Goal: Information Seeking & Learning: Obtain resource

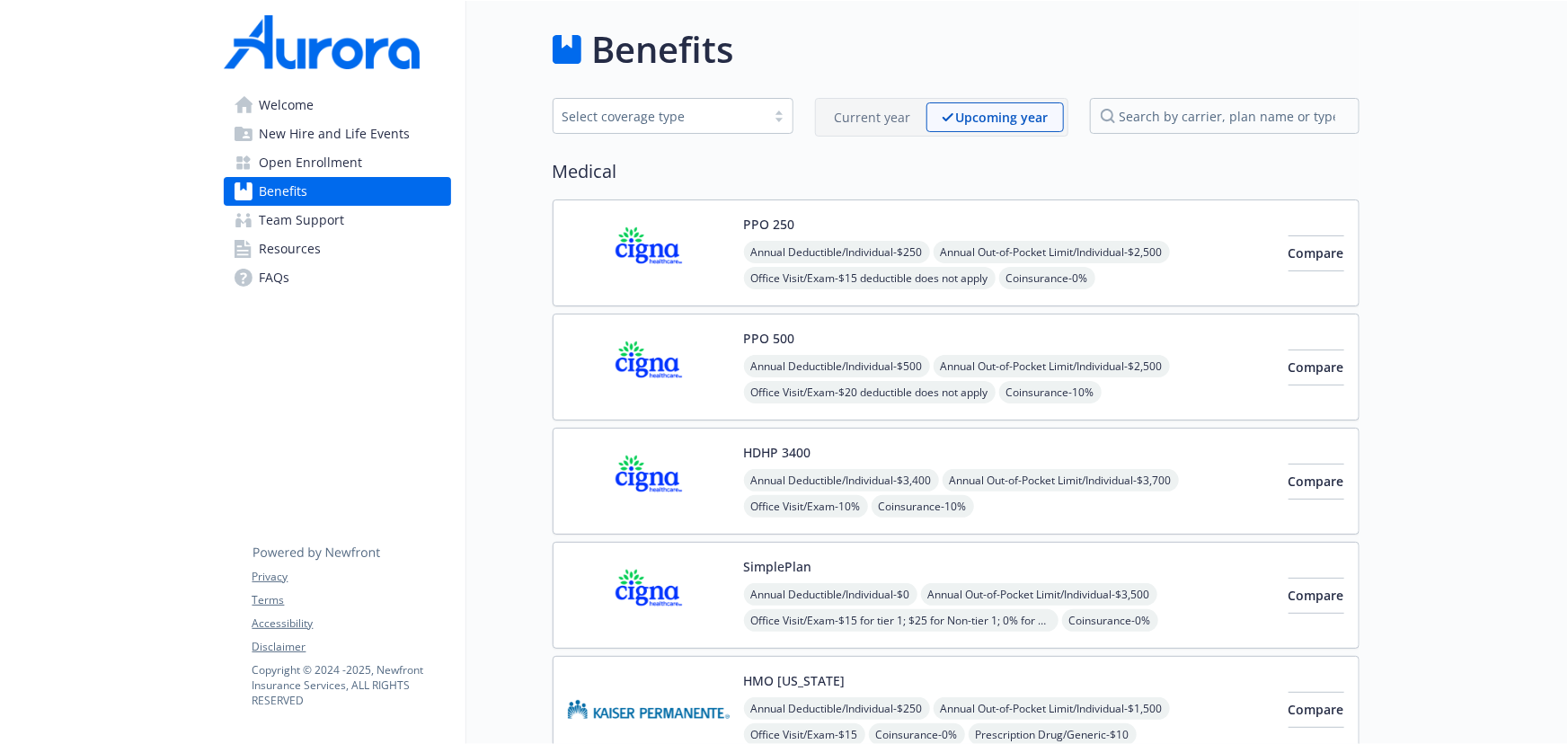
scroll to position [326, 0]
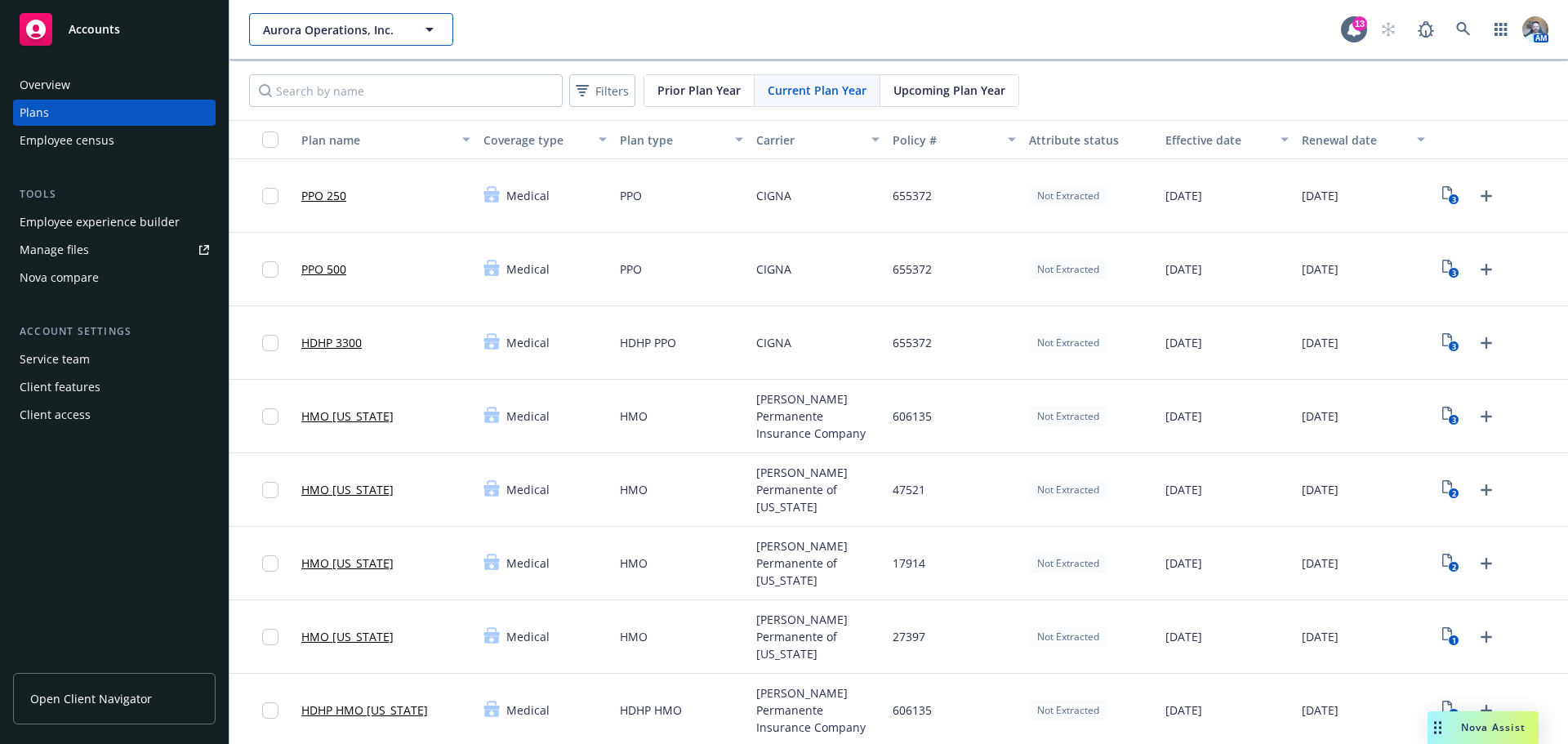
click at [343, 21] on span "Aurora Operations, Inc." at bounding box center [333, 29] width 141 height 17
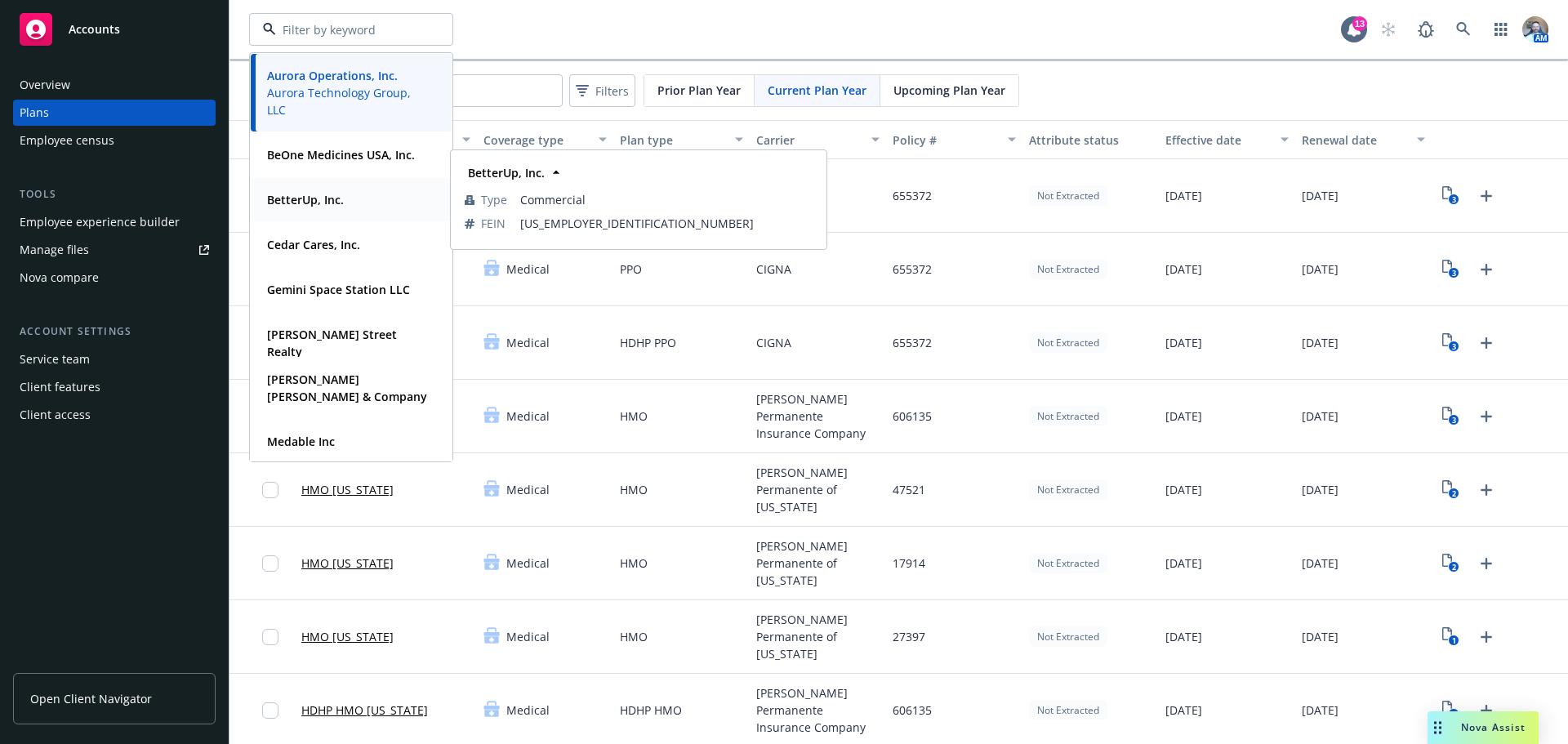
click at [305, 202] on strong "BetterUp, Inc." at bounding box center [305, 199] width 77 height 15
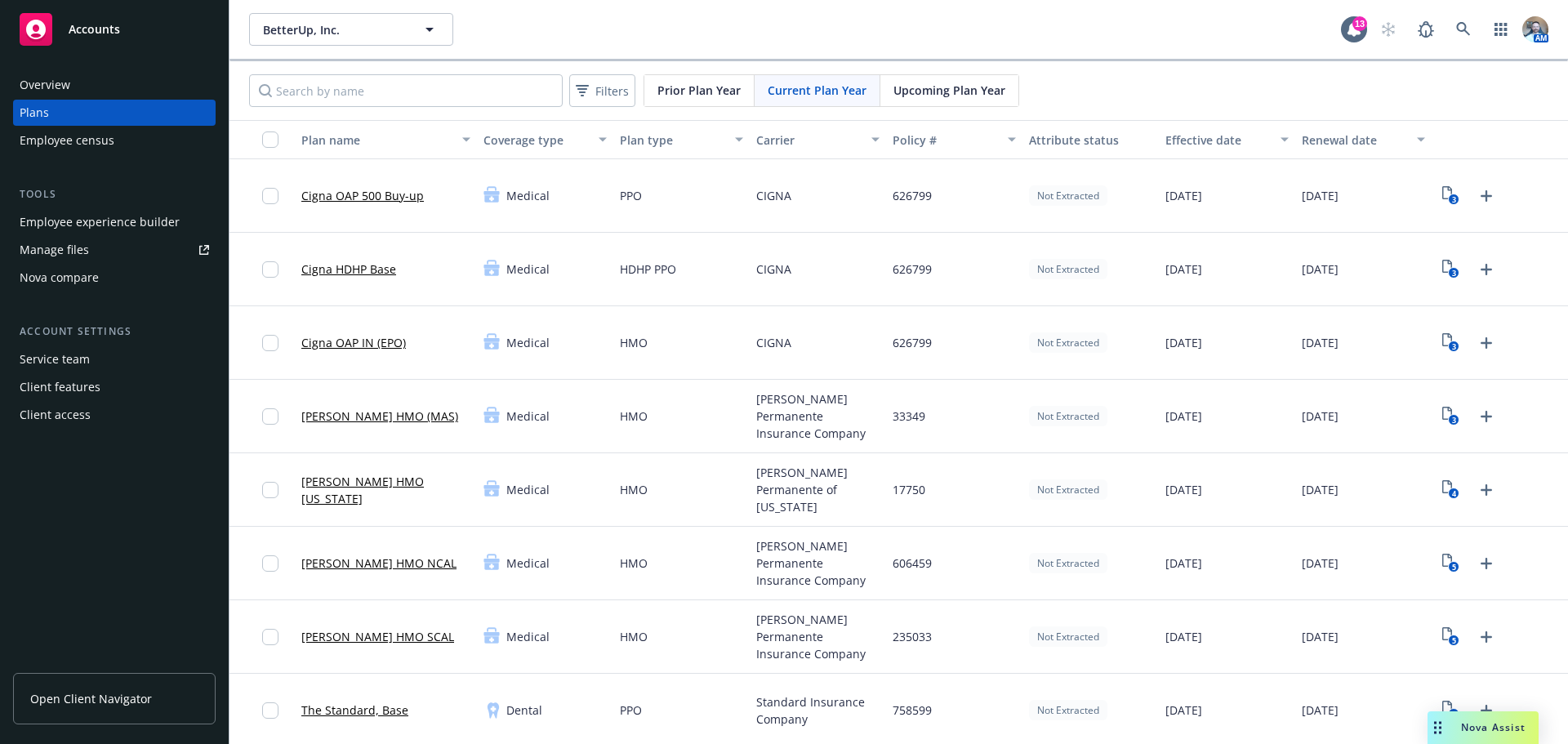
click at [53, 89] on div "Overview" at bounding box center [45, 84] width 51 height 26
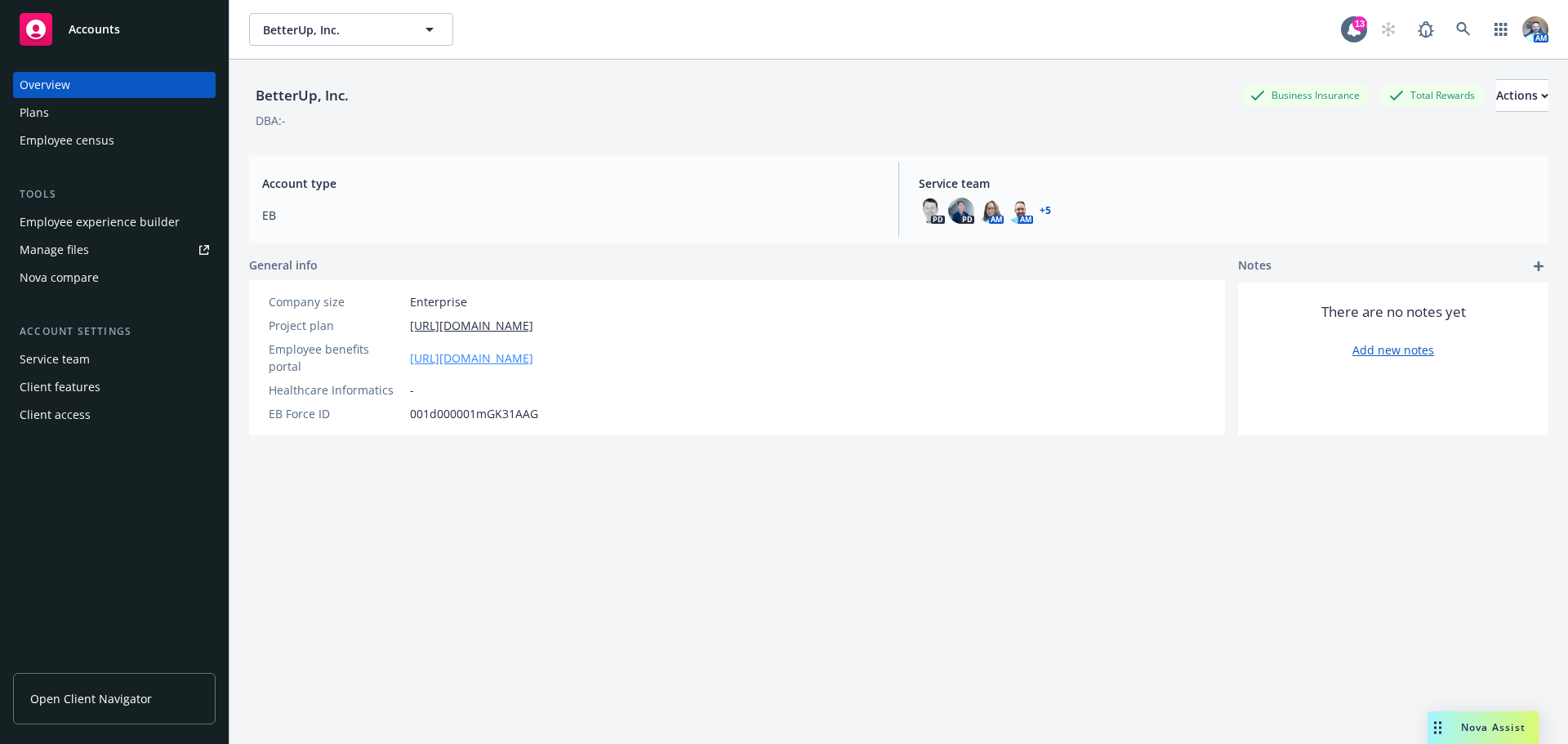
click at [510, 353] on link "https://app.newfront.com/employee/6df0578f-680d-4769-886b-f4e6c2e2dd71" at bounding box center [471, 358] width 123 height 17
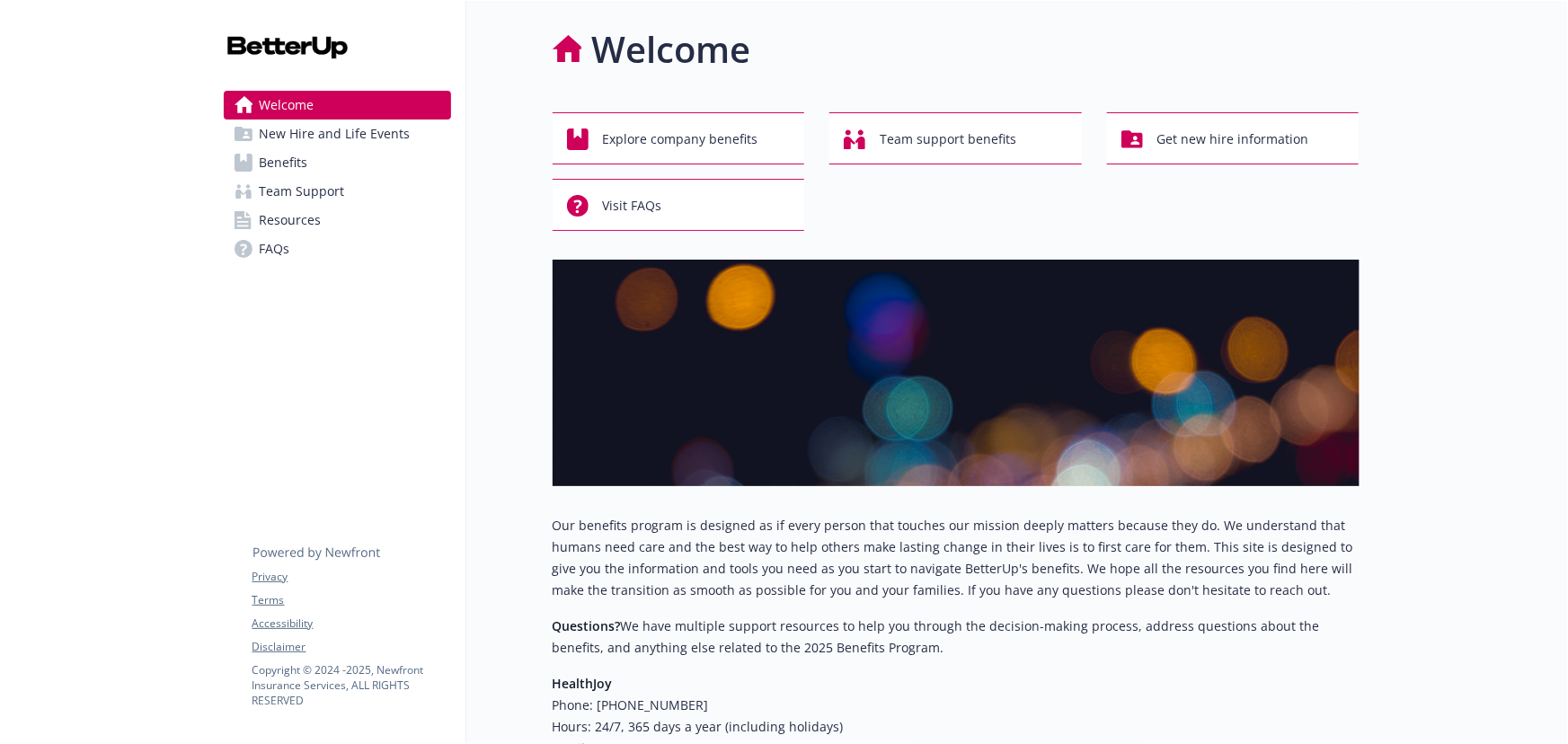
click at [286, 214] on span "Resources" at bounding box center [290, 219] width 62 height 29
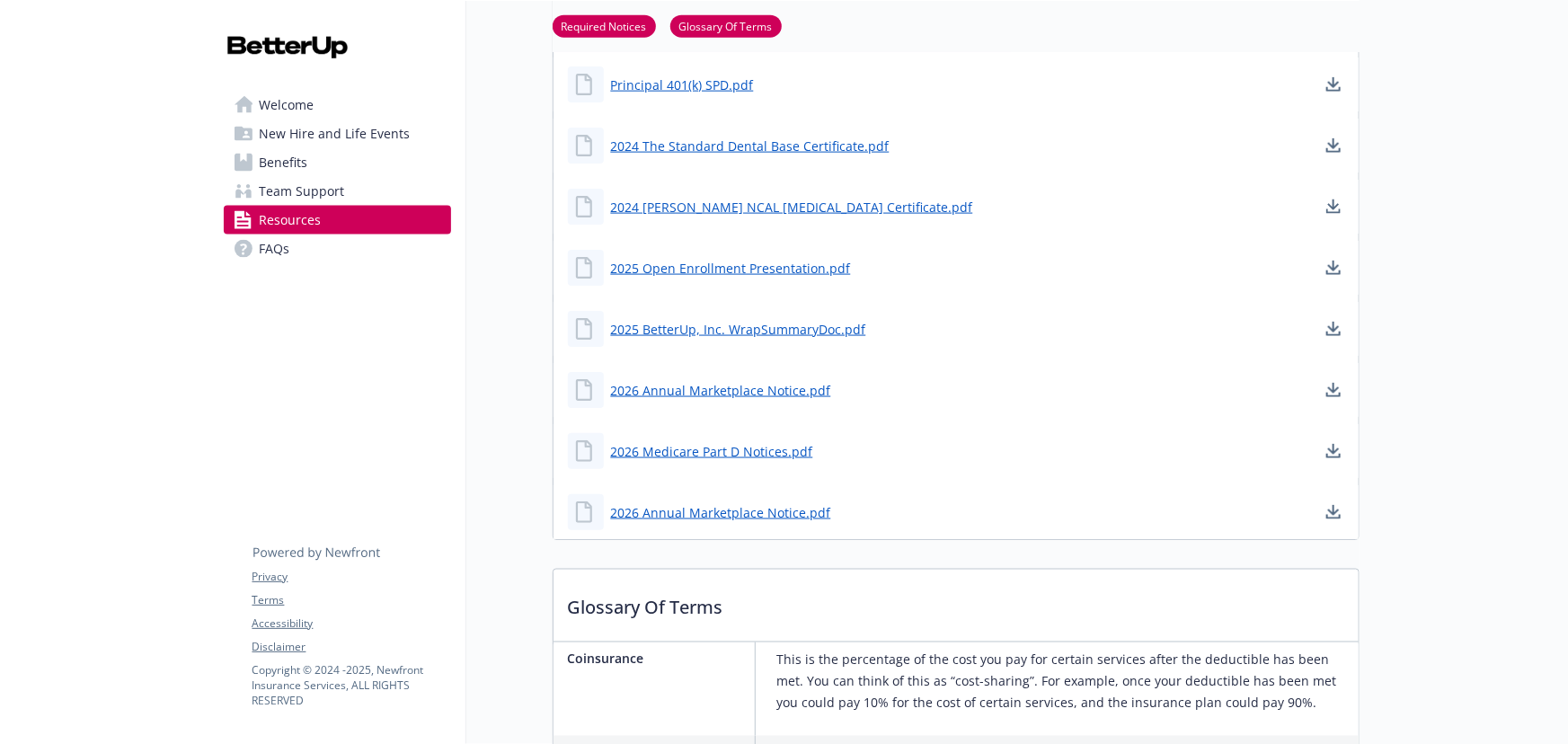
scroll to position [1389, 0]
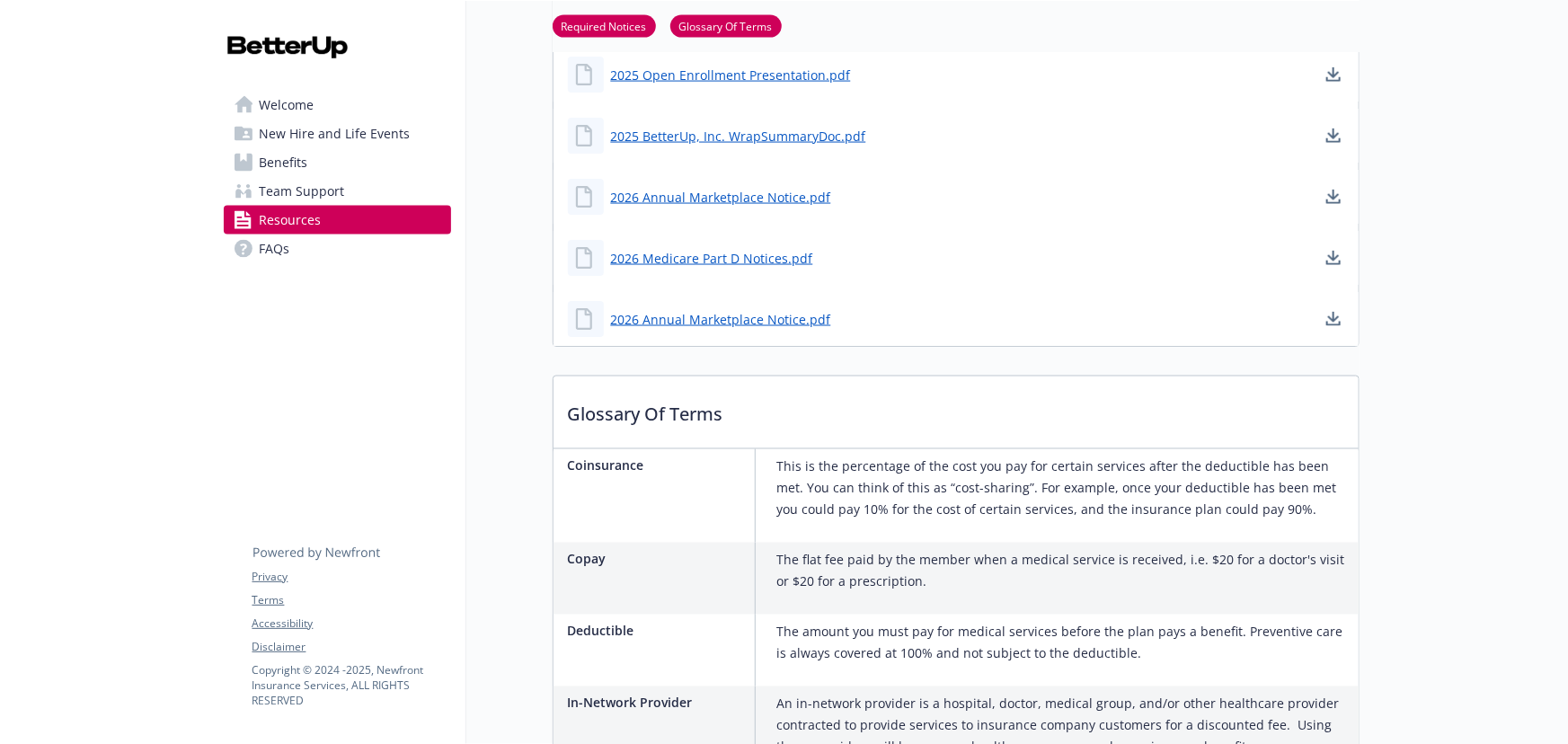
click at [287, 200] on span "Team Support" at bounding box center [302, 191] width 86 height 29
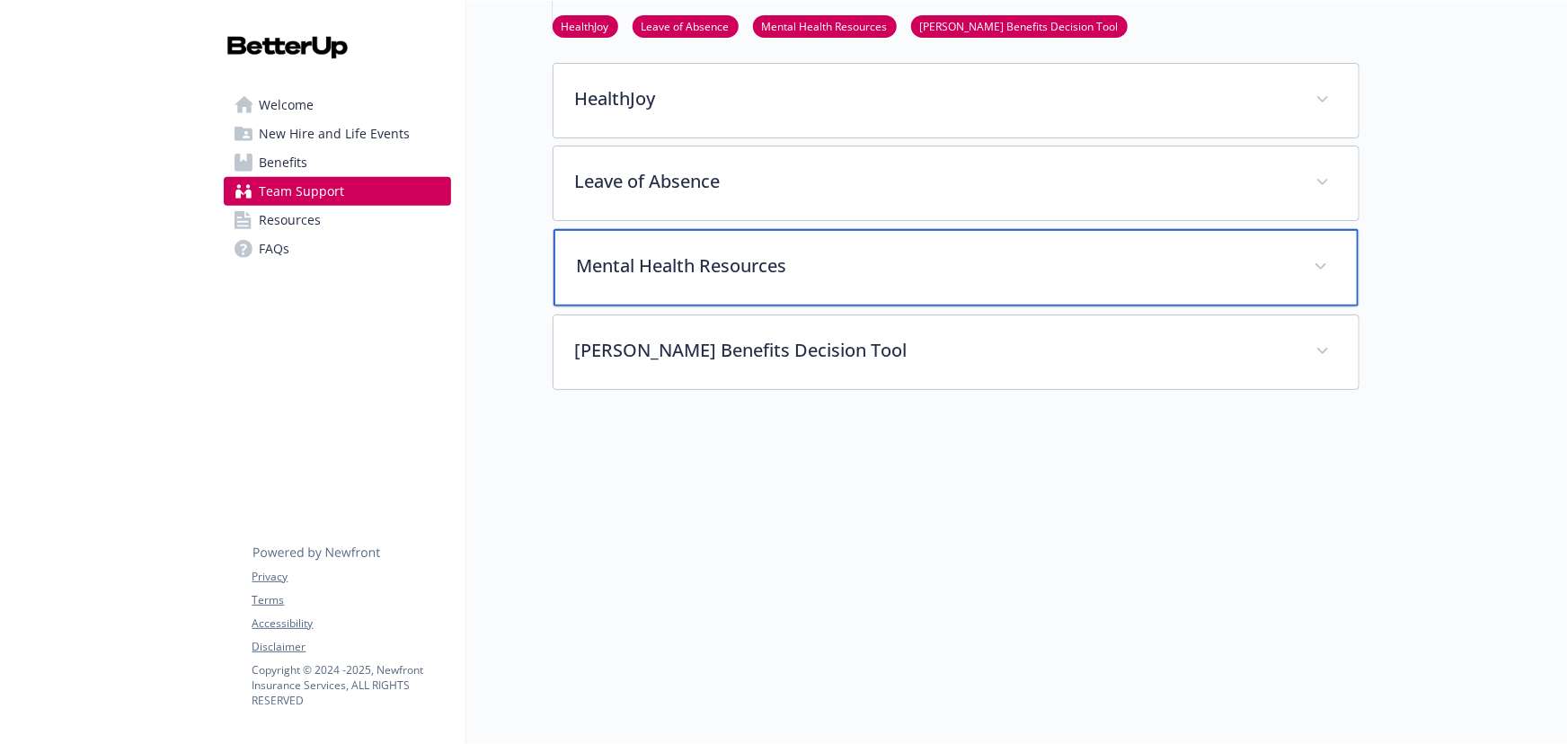
scroll to position [387, 0]
click at [692, 273] on div "Mental Health Resources" at bounding box center [956, 268] width 805 height 78
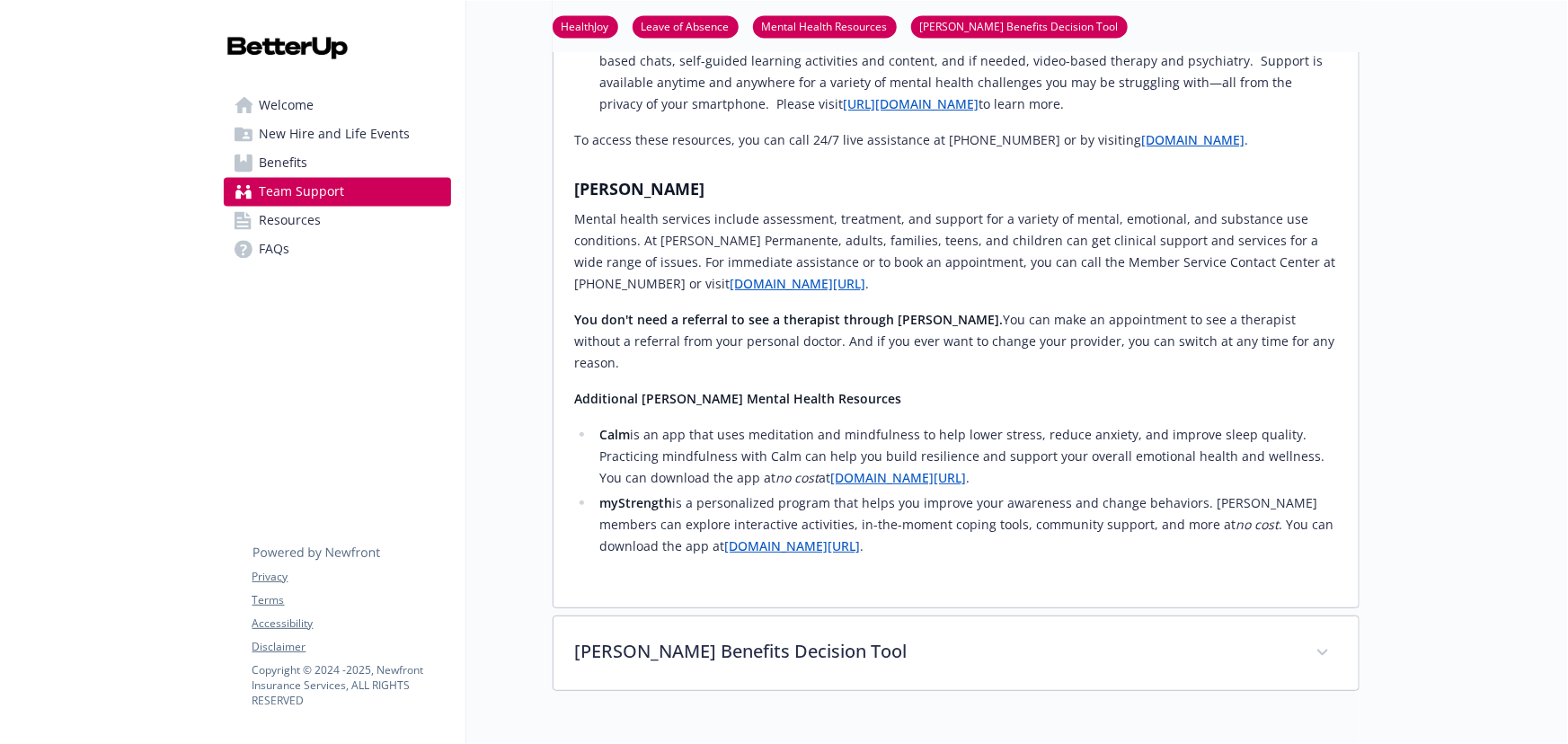
scroll to position [2004, 0]
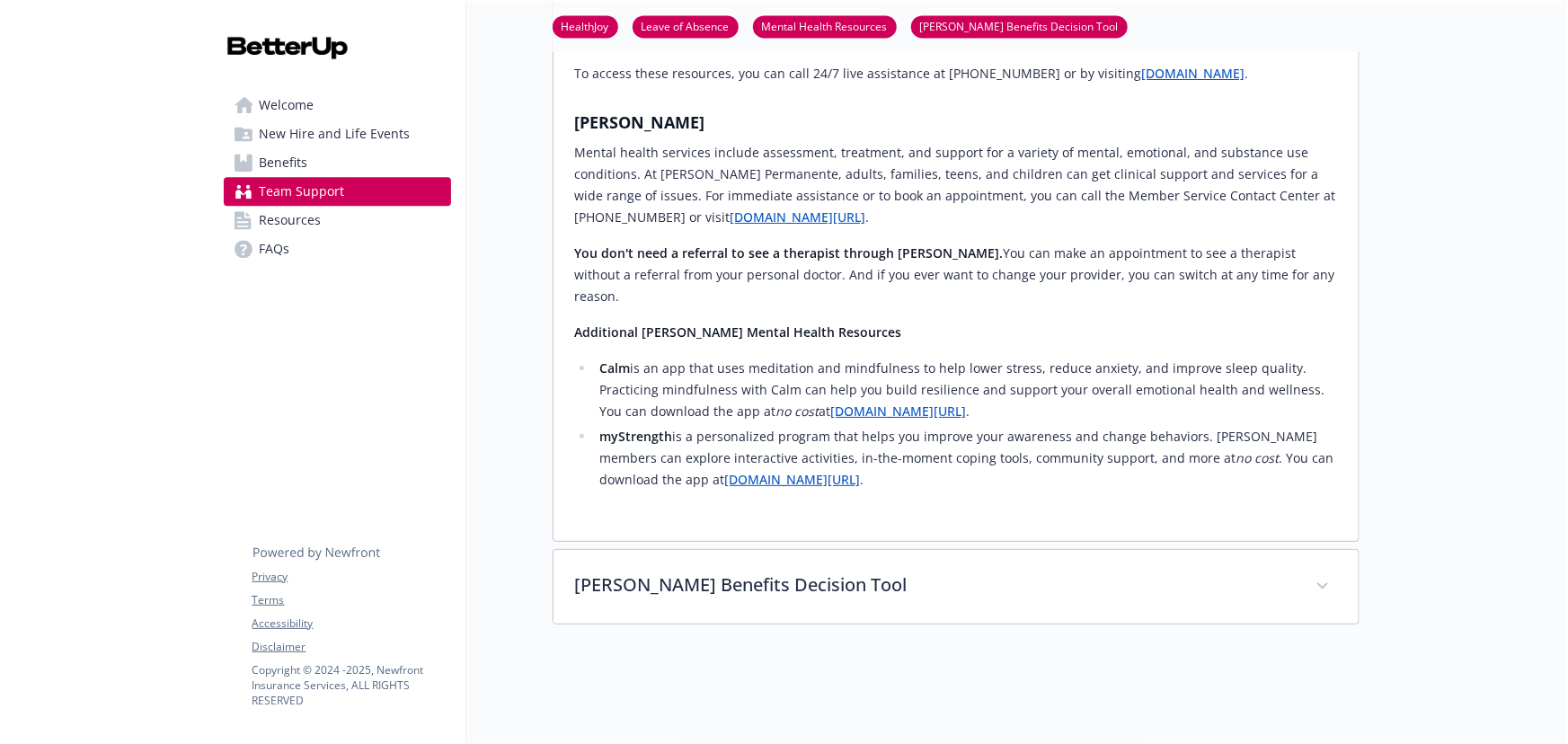
click at [319, 152] on link "Benefits" at bounding box center [337, 163] width 227 height 29
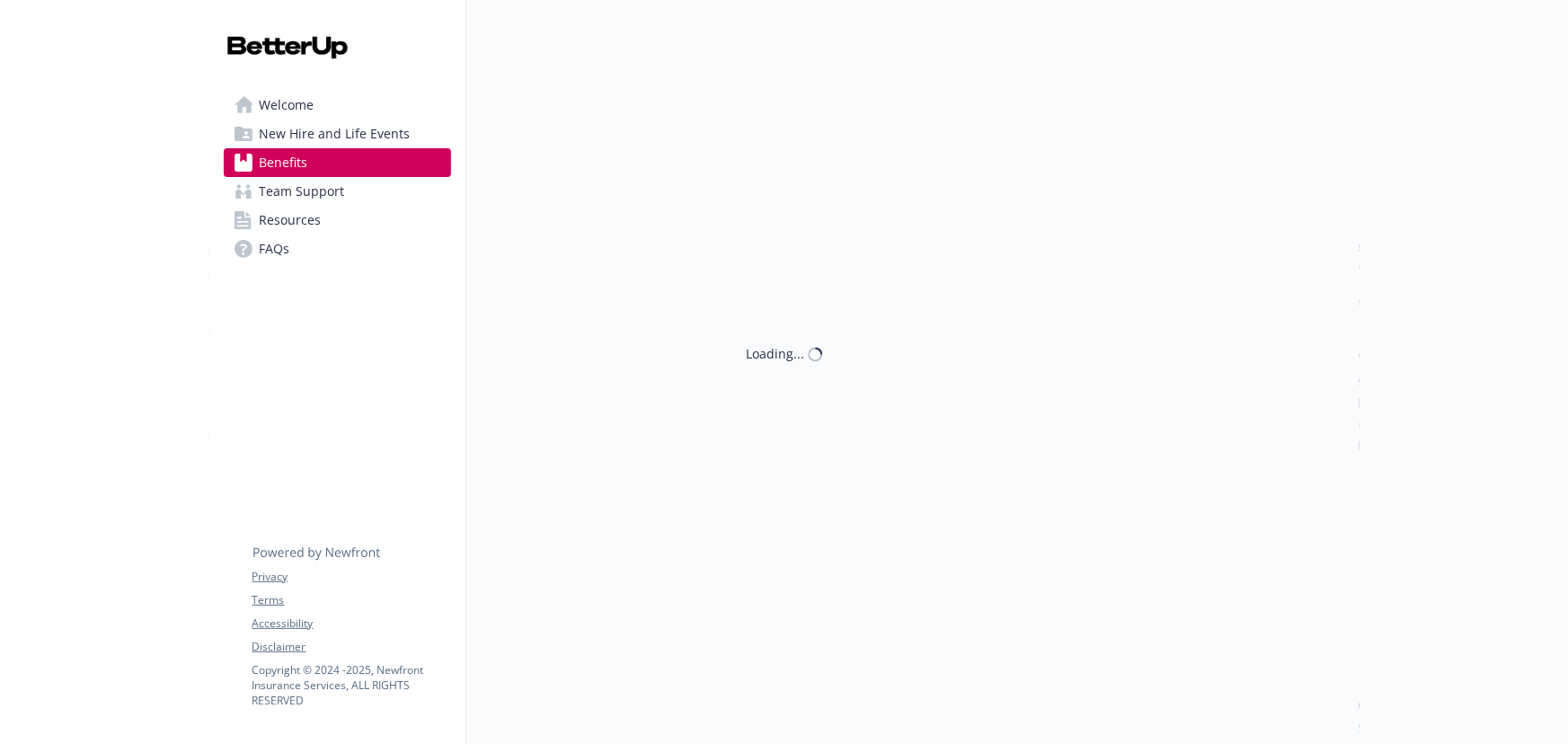
scroll to position [2004, 0]
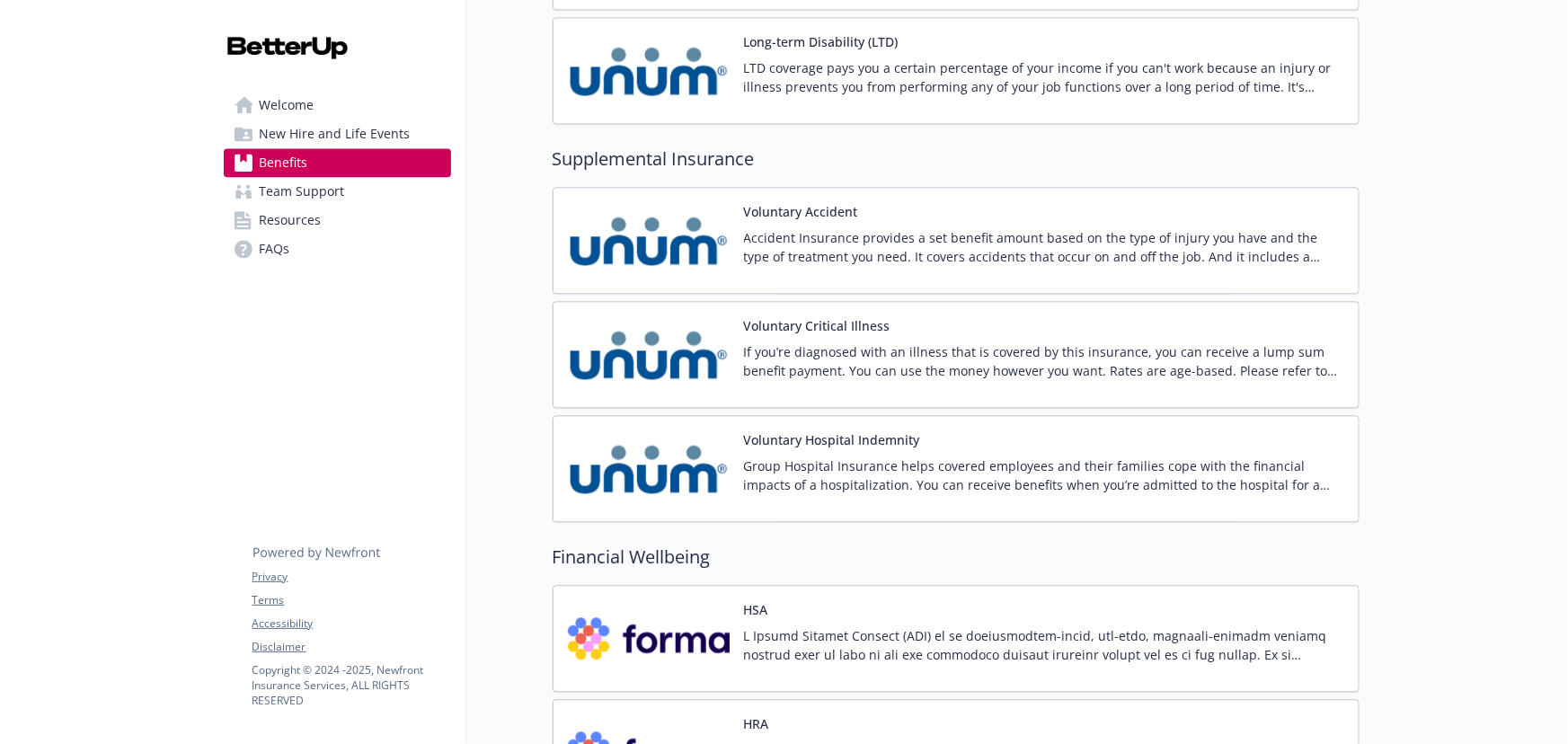
click at [263, 142] on span "New Hire and Life Events" at bounding box center [334, 134] width 151 height 29
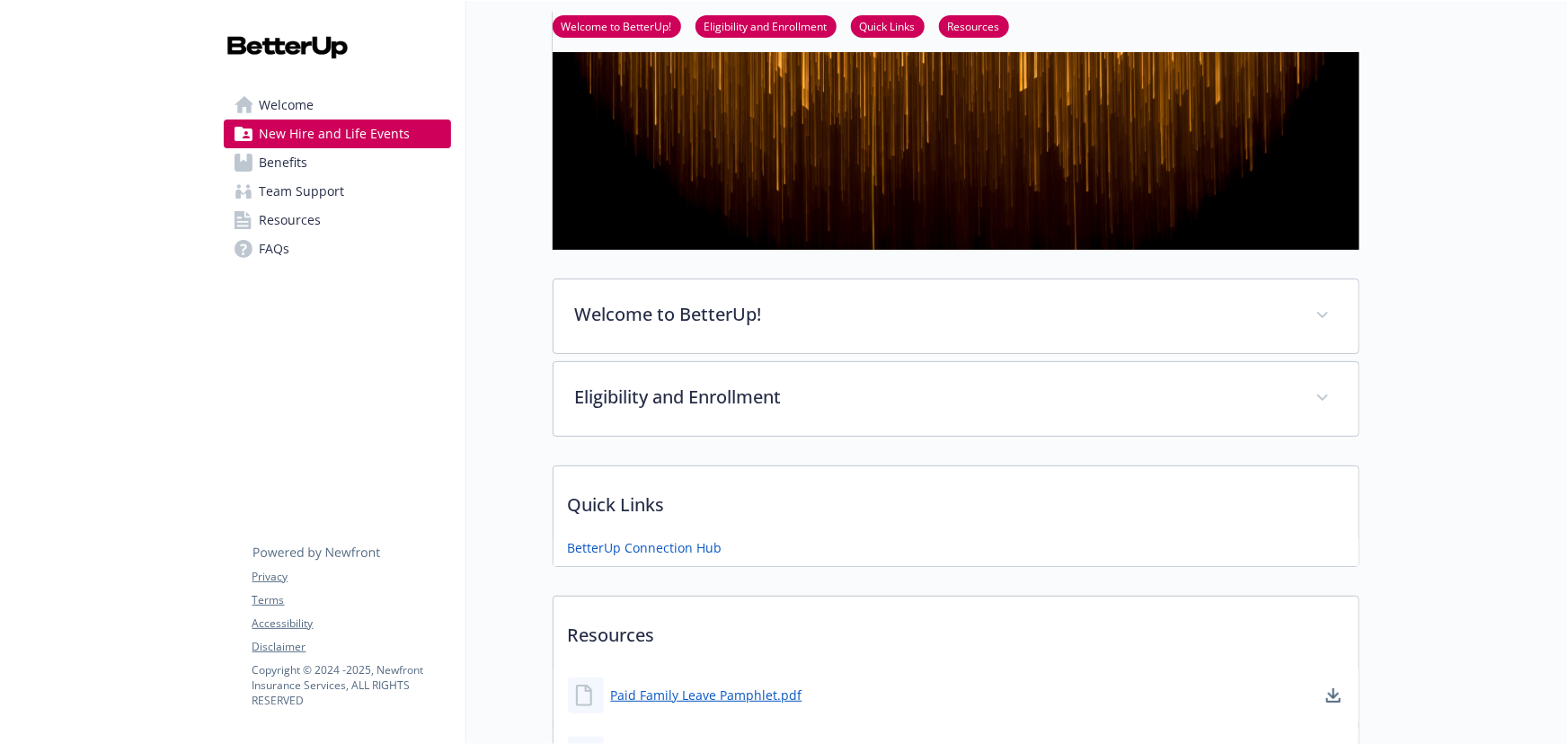
scroll to position [376, 0]
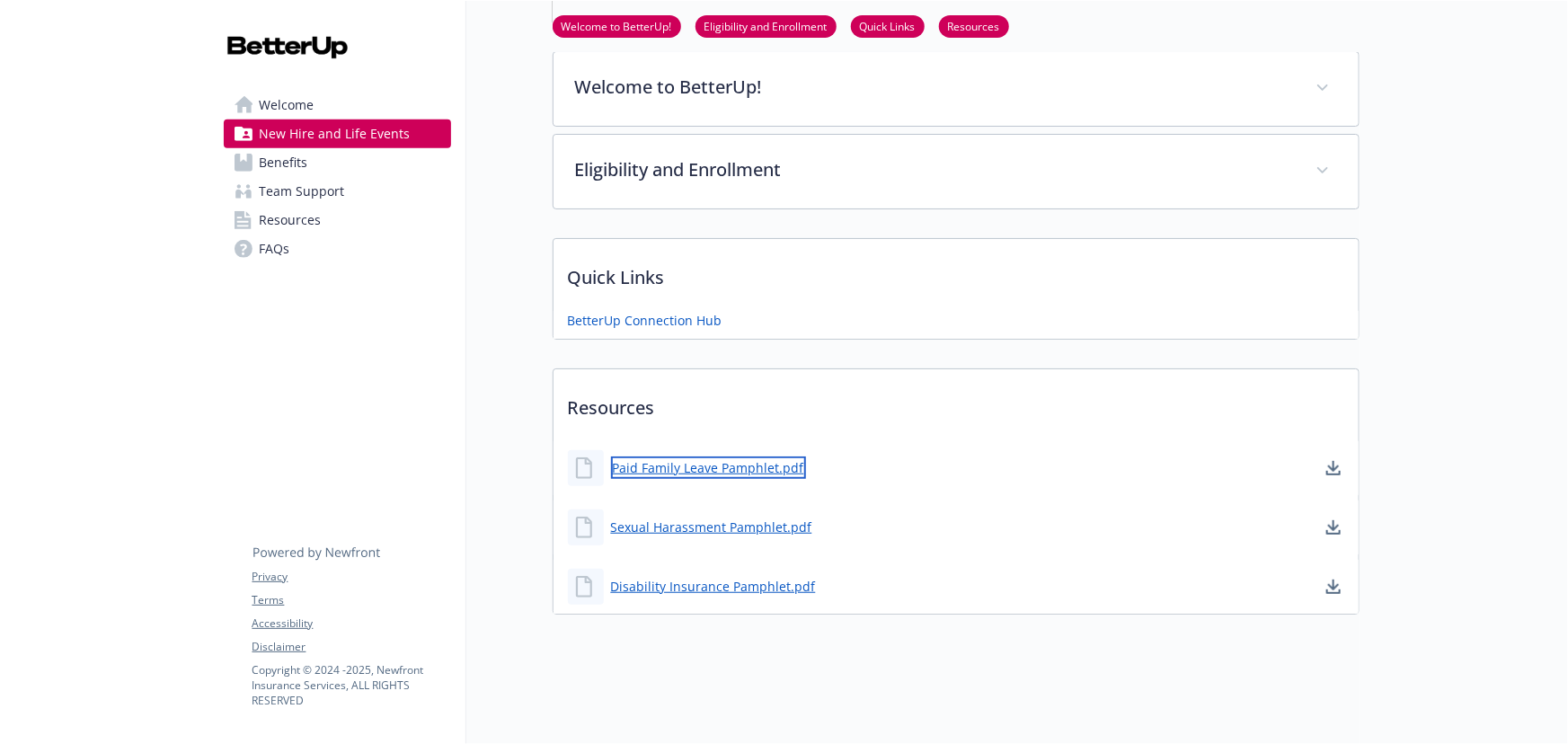
click at [743, 457] on link "Paid Family Leave Pamphlet.pdf" at bounding box center [709, 468] width 195 height 23
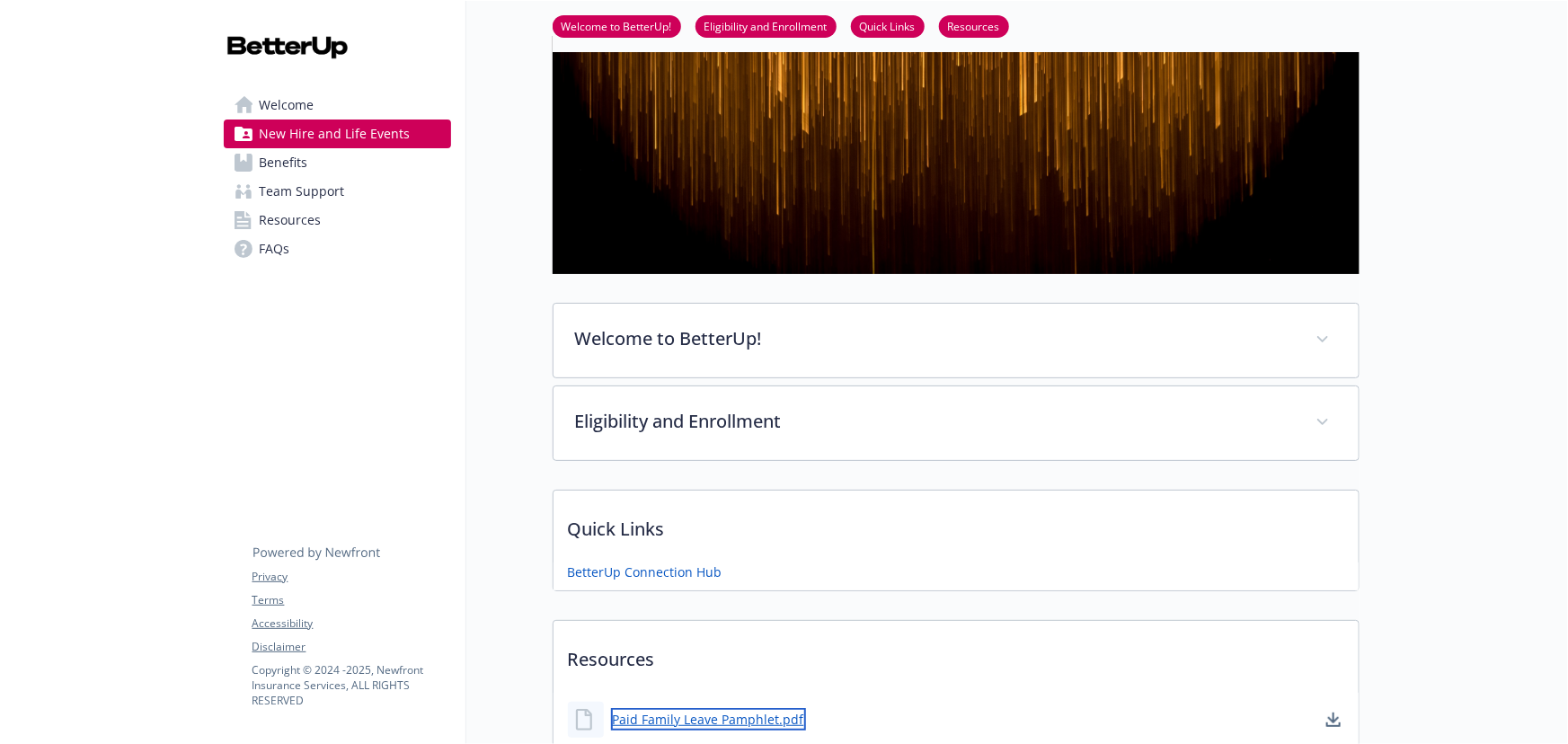
scroll to position [49, 0]
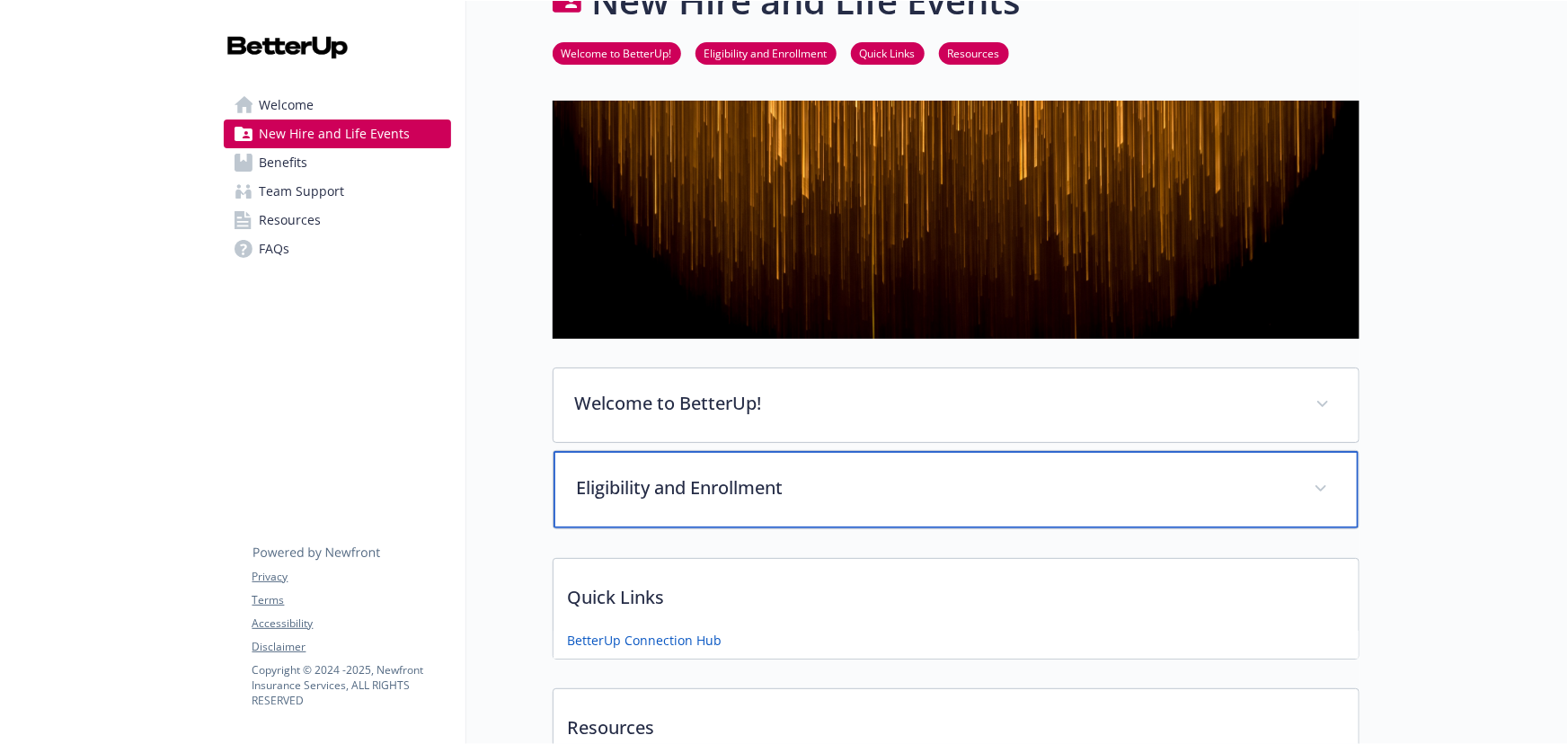
click at [664, 488] on p "Eligibility and Enrollment" at bounding box center [934, 488] width 715 height 27
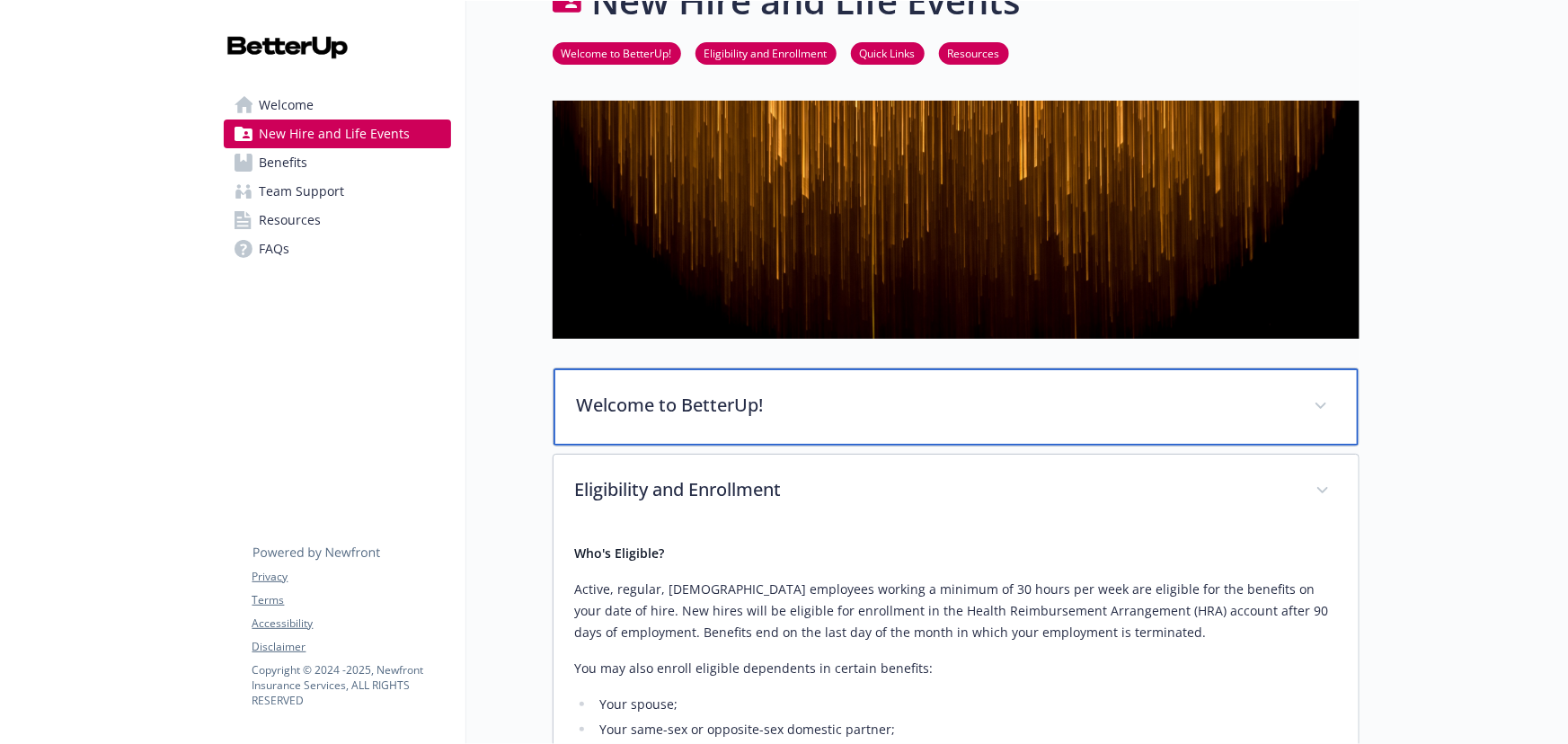
click at [707, 413] on p "Welcome to BetterUp!" at bounding box center [934, 405] width 715 height 27
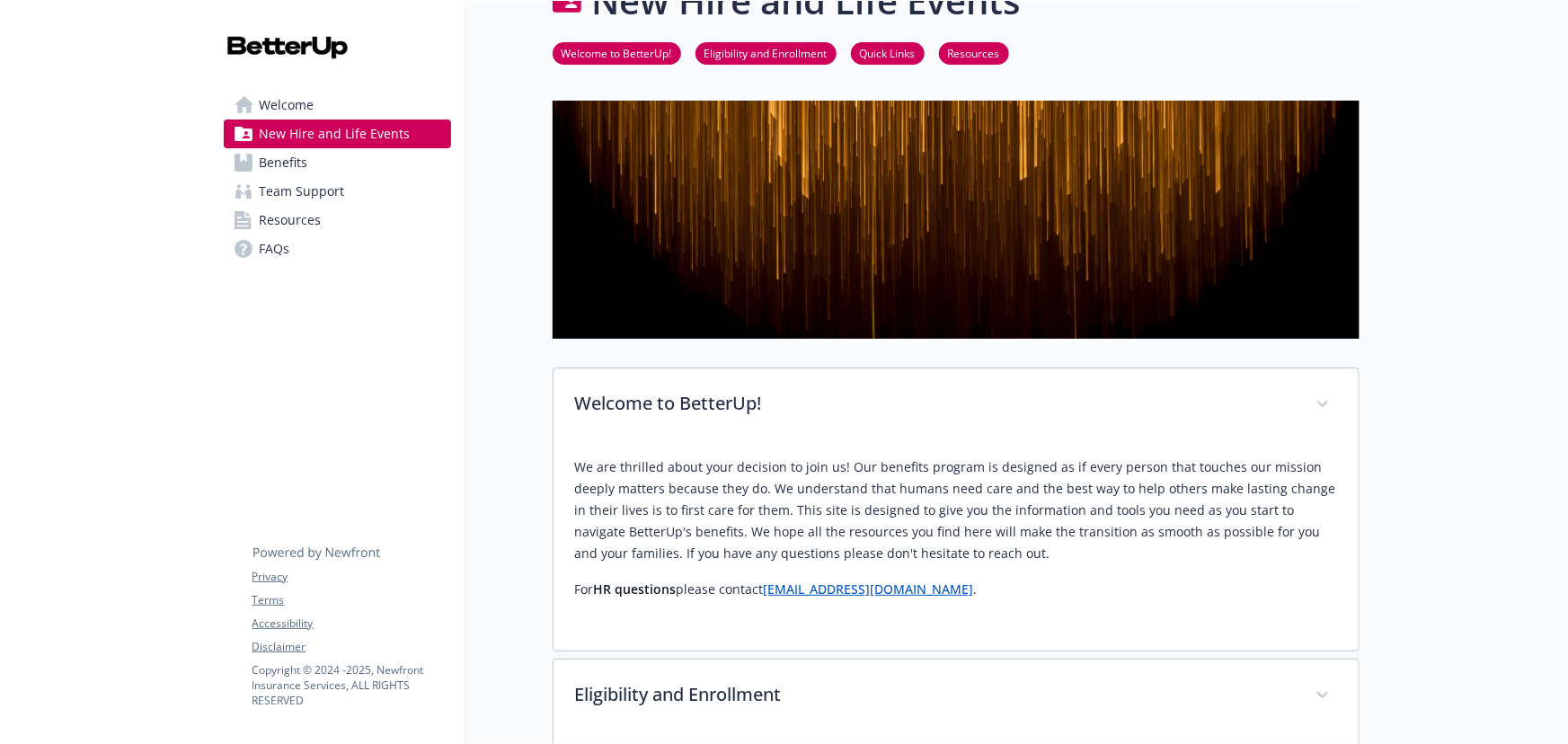
click at [260, 159] on span "Benefits" at bounding box center [283, 163] width 49 height 29
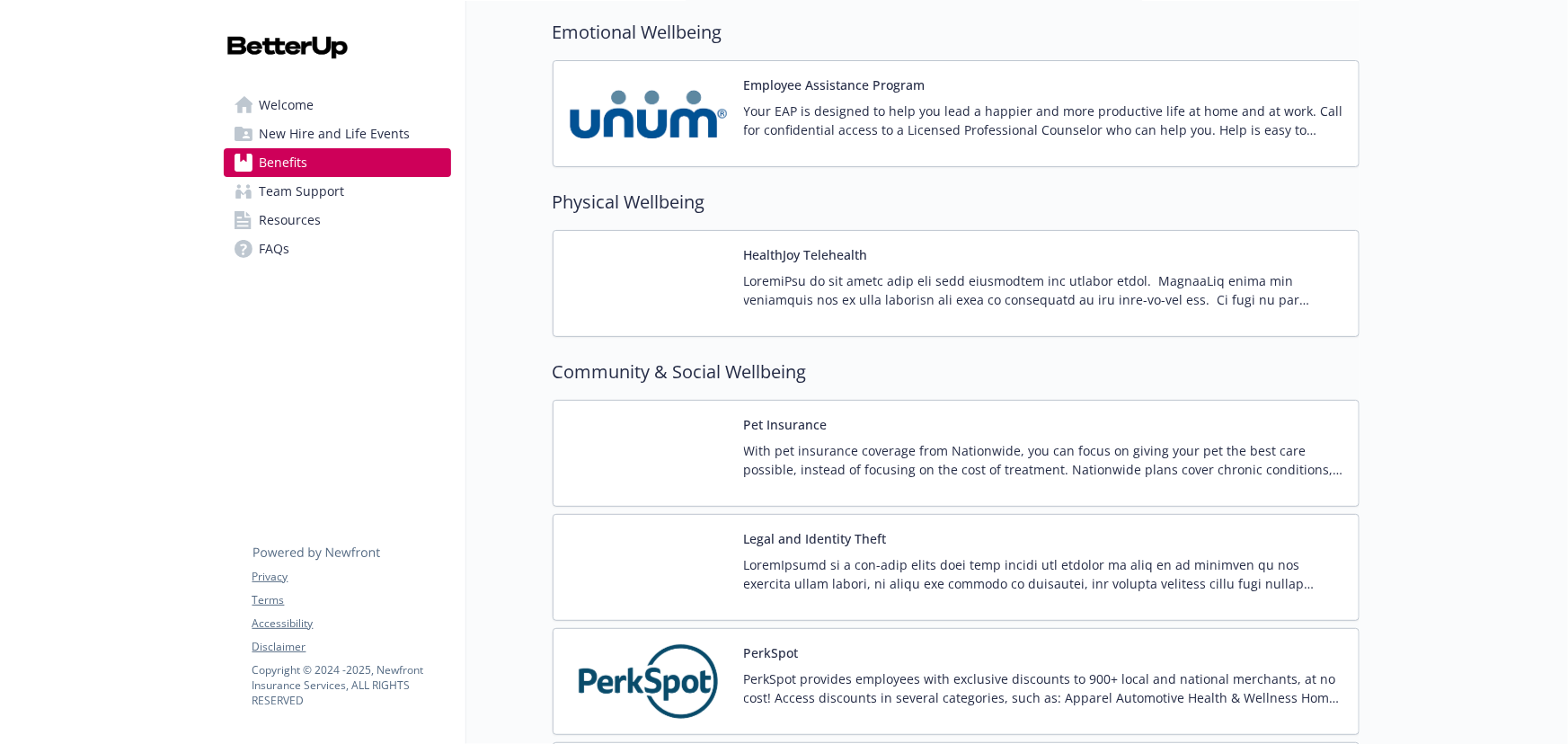
scroll to position [3481, 0]
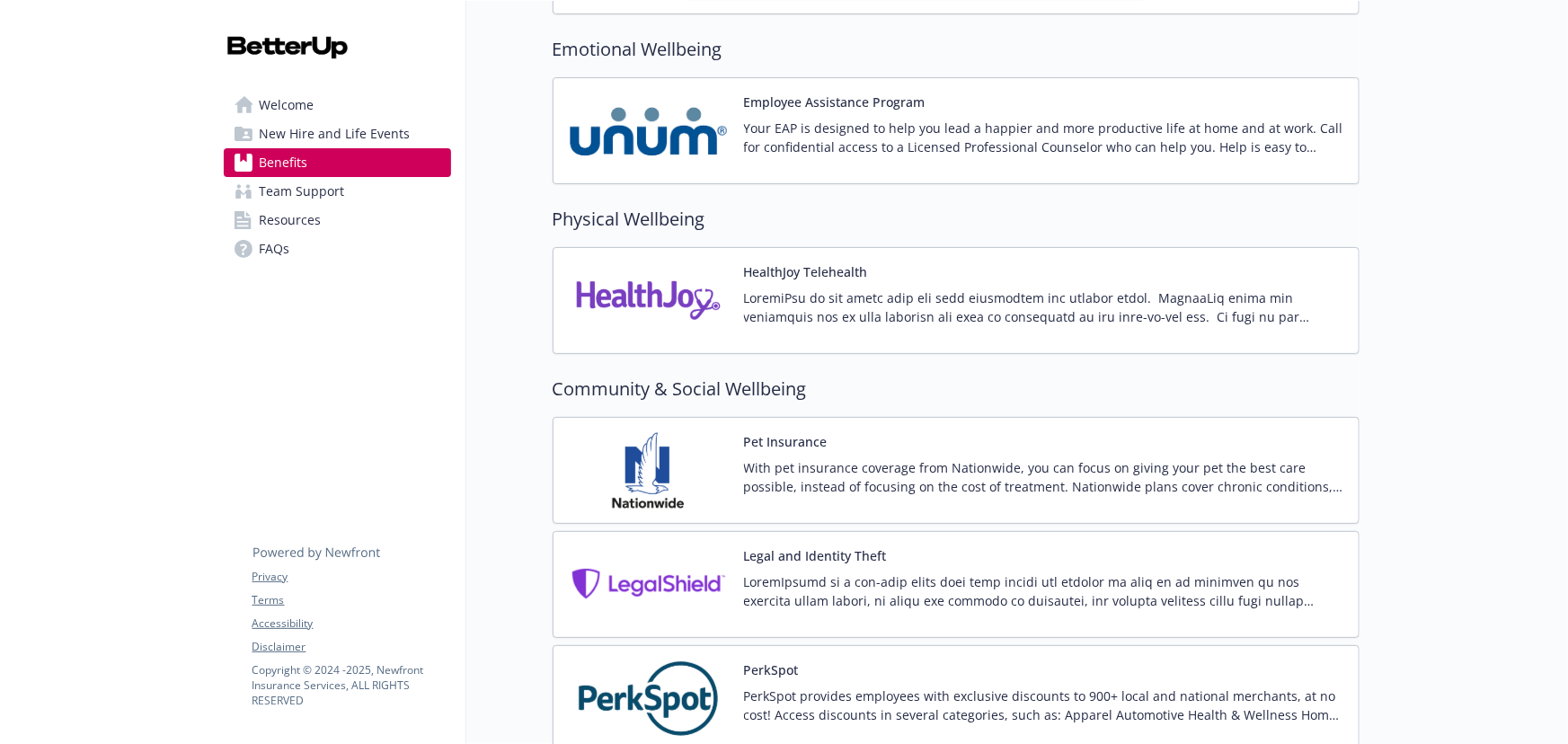
click at [330, 226] on link "Resources" at bounding box center [337, 219] width 227 height 29
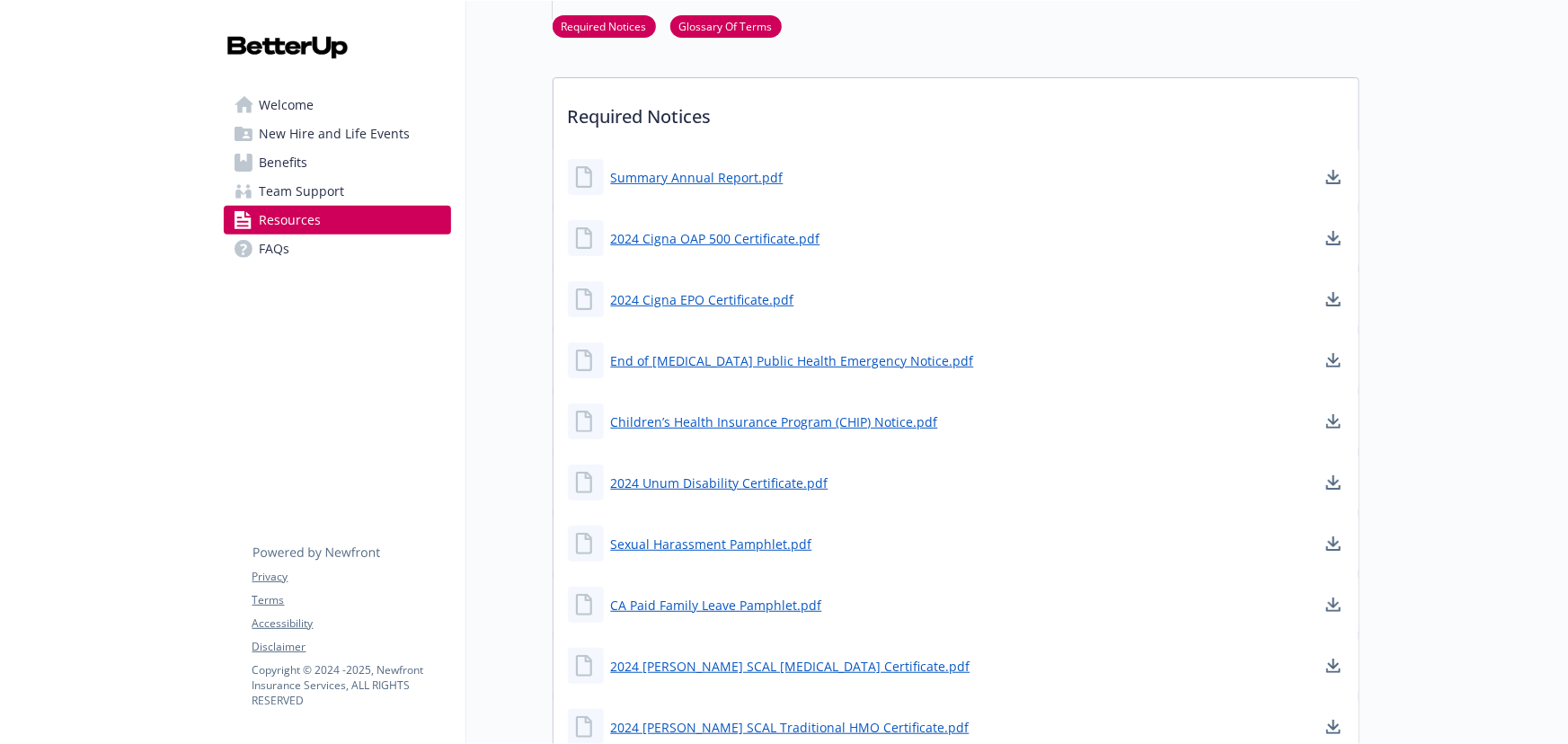
scroll to position [243, 0]
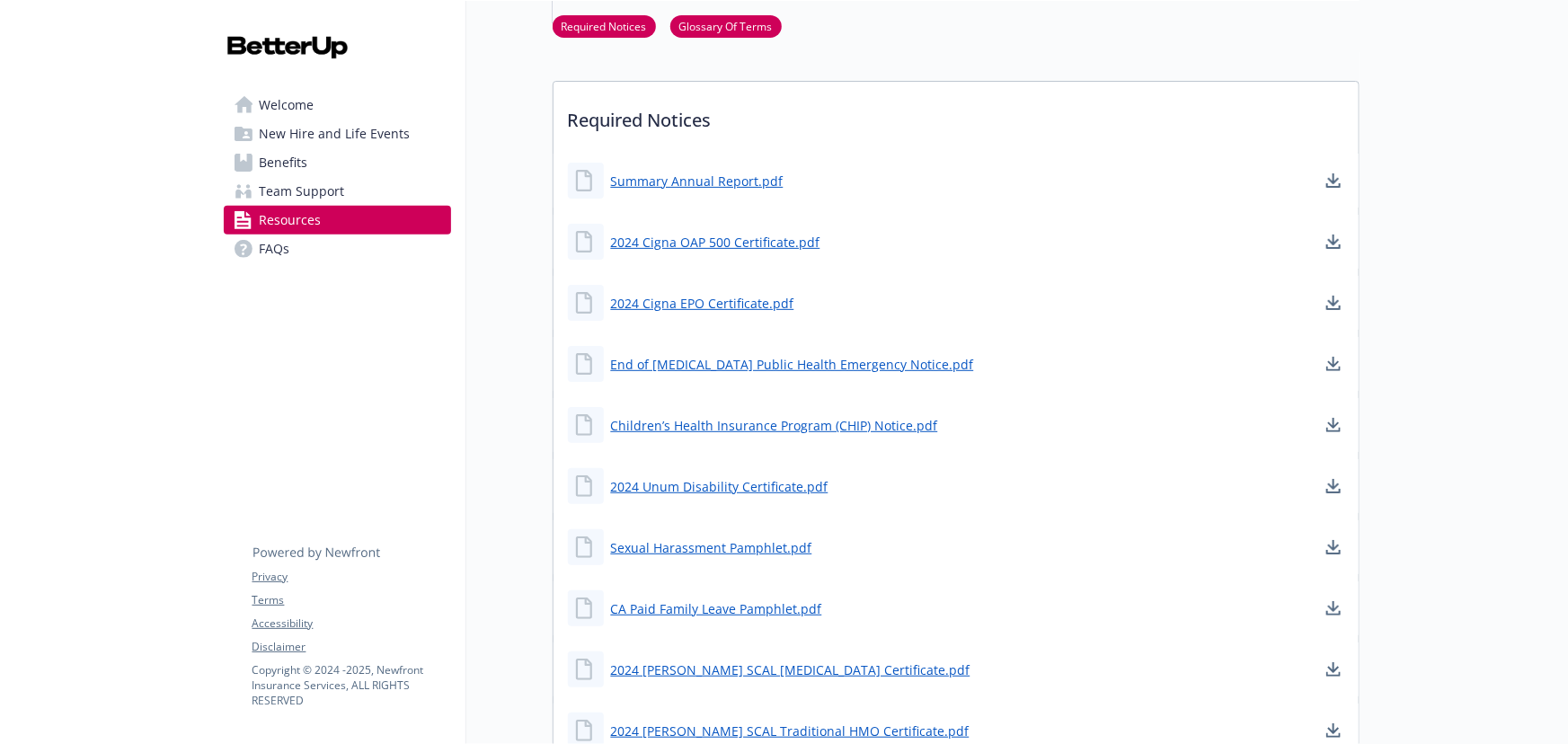
click at [300, 243] on link "FAQs" at bounding box center [337, 248] width 227 height 29
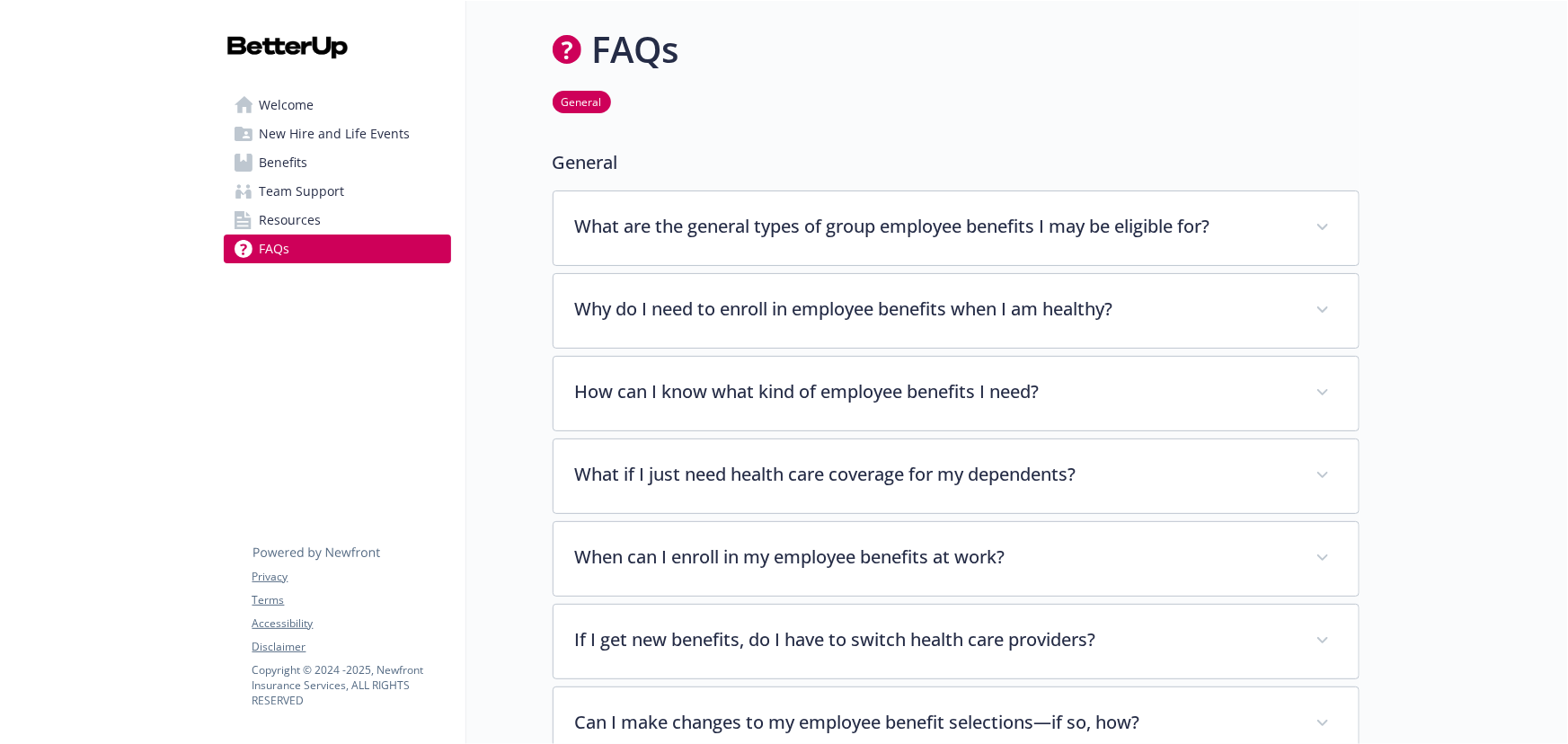
click at [275, 153] on span "Benefits" at bounding box center [283, 163] width 49 height 29
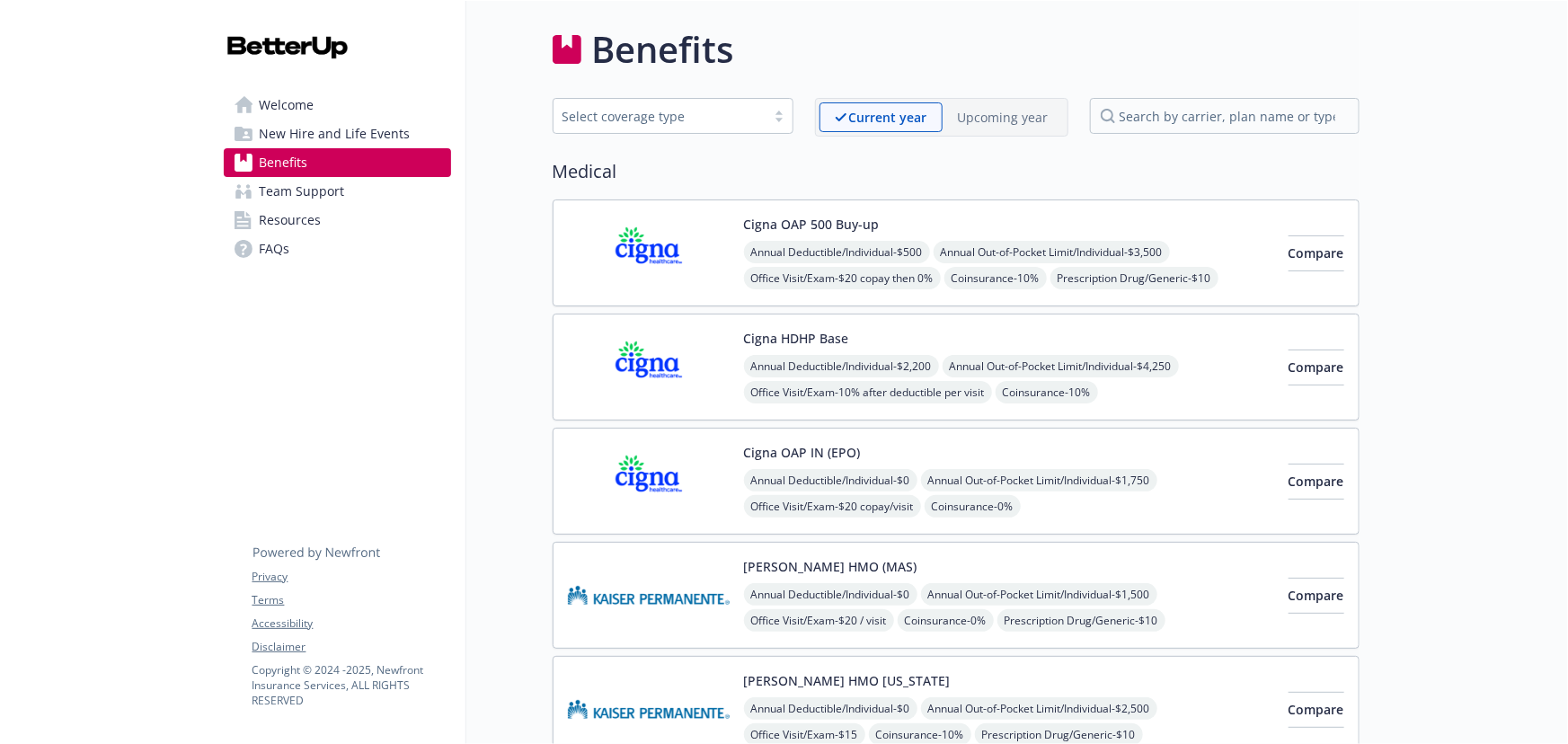
click at [319, 139] on span "New Hire and Life Events" at bounding box center [334, 134] width 151 height 29
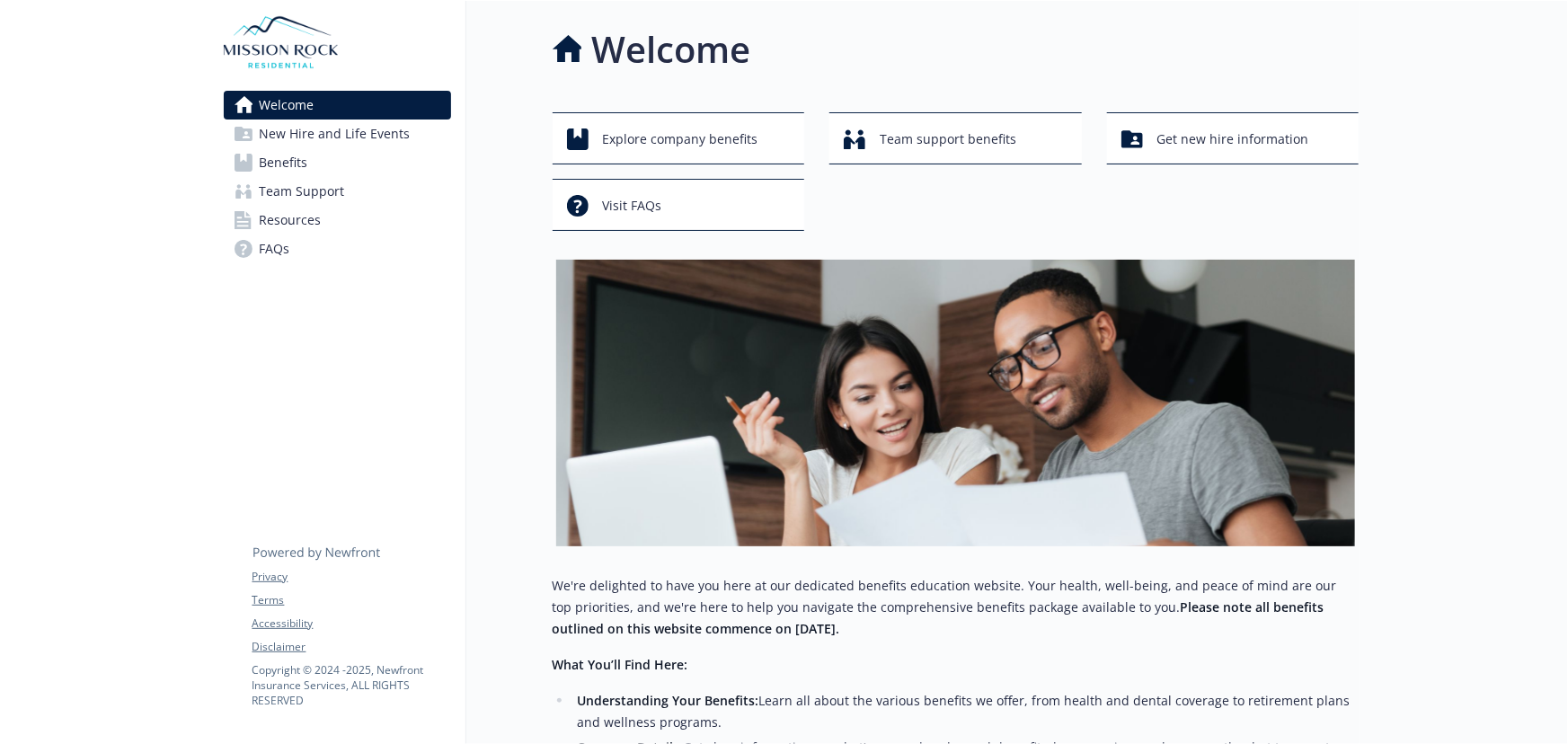
click at [321, 204] on span "Team Support" at bounding box center [302, 191] width 86 height 29
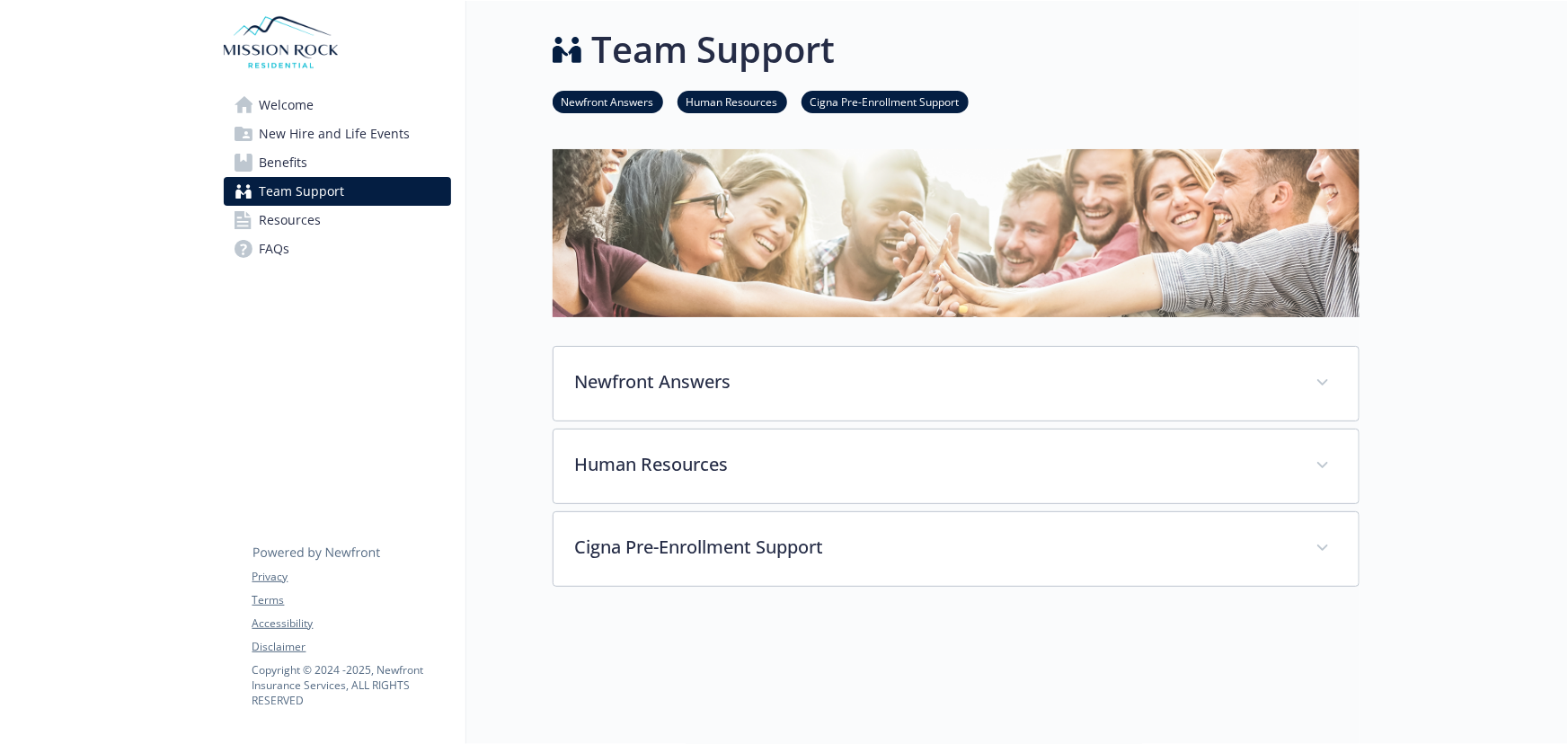
click at [285, 232] on span "Resources" at bounding box center [290, 219] width 62 height 29
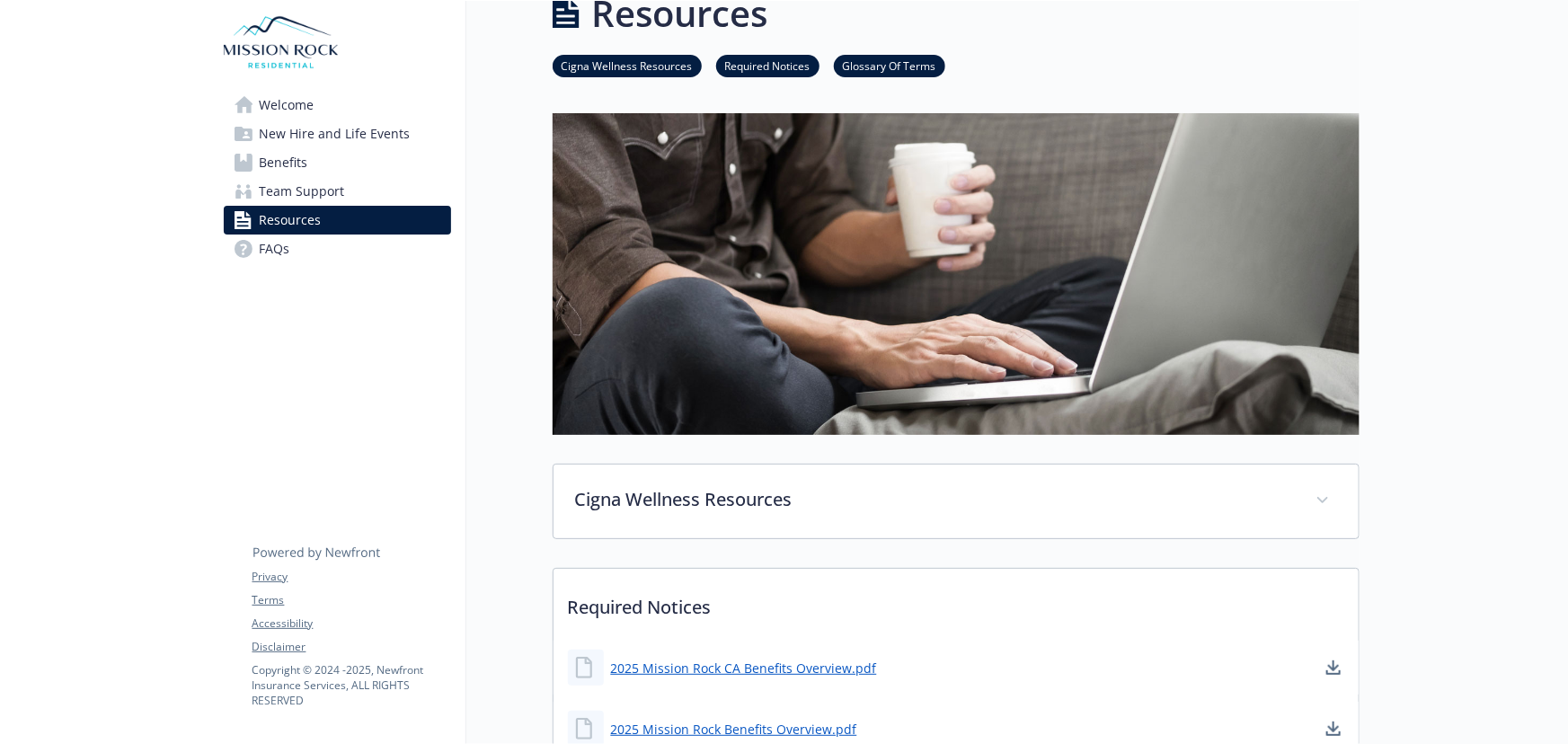
scroll to position [244, 0]
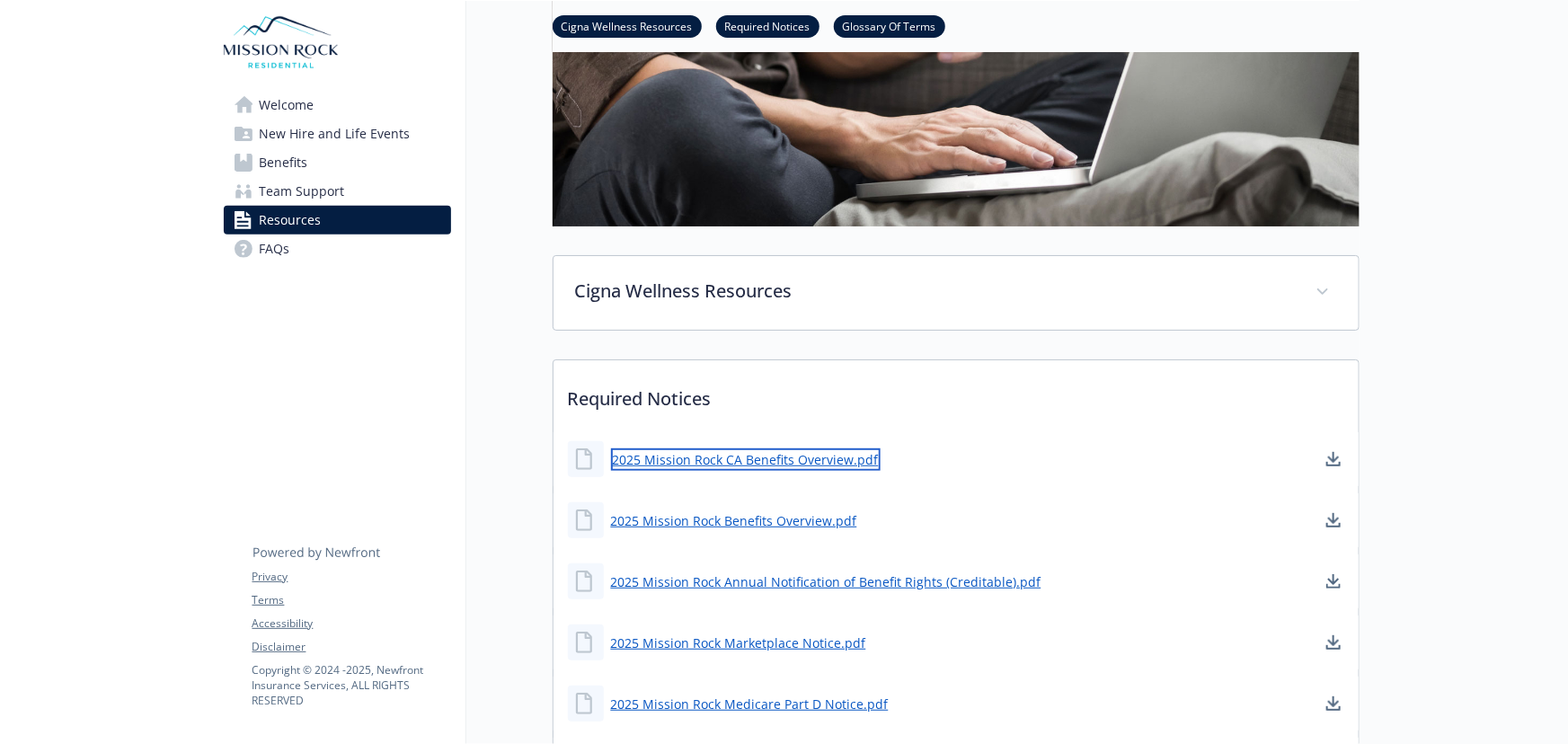
click at [781, 452] on link "2025 Mission Rock CA Benefits Overview.pdf" at bounding box center [746, 460] width 269 height 23
